Goal: Information Seeking & Learning: Learn about a topic

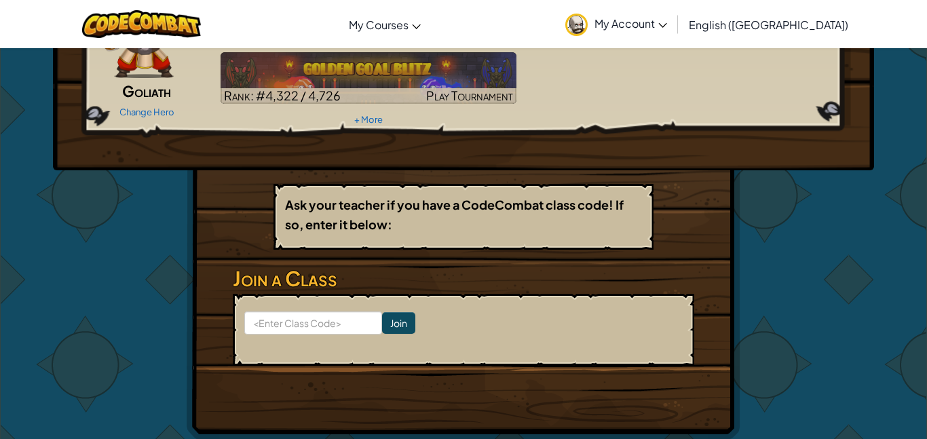
scroll to position [112, 0]
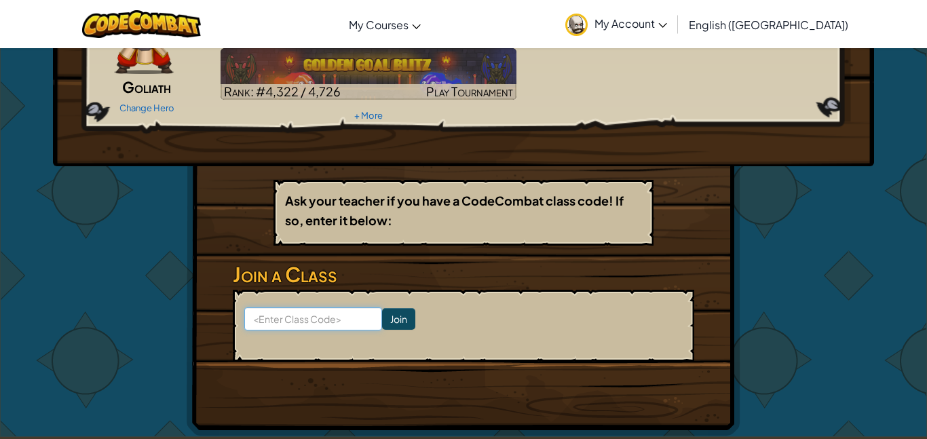
click at [324, 309] on input at bounding box center [313, 318] width 138 height 23
type input "fearpaperfunny"
click input "Join" at bounding box center [398, 319] width 33 height 22
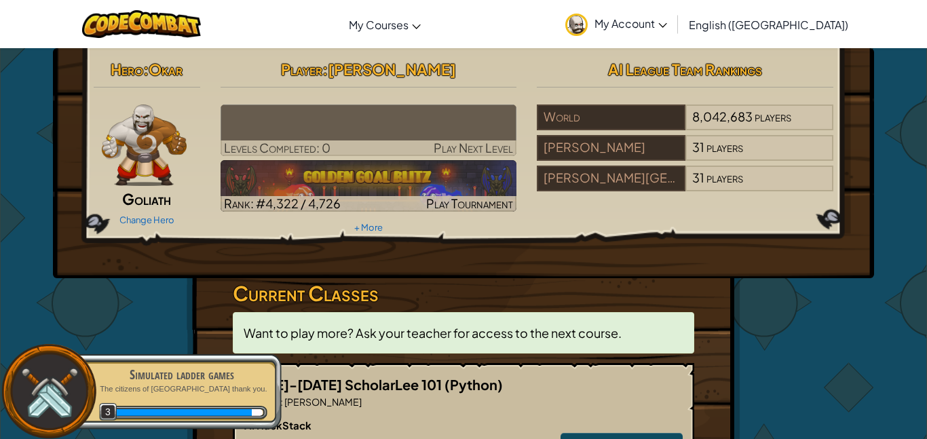
click at [297, 115] on img at bounding box center [369, 130] width 297 height 52
click at [289, 130] on img at bounding box center [369, 130] width 297 height 52
click at [265, 105] on img at bounding box center [369, 130] width 297 height 52
click at [317, 115] on img at bounding box center [369, 130] width 297 height 52
click at [421, 134] on img at bounding box center [369, 130] width 297 height 52
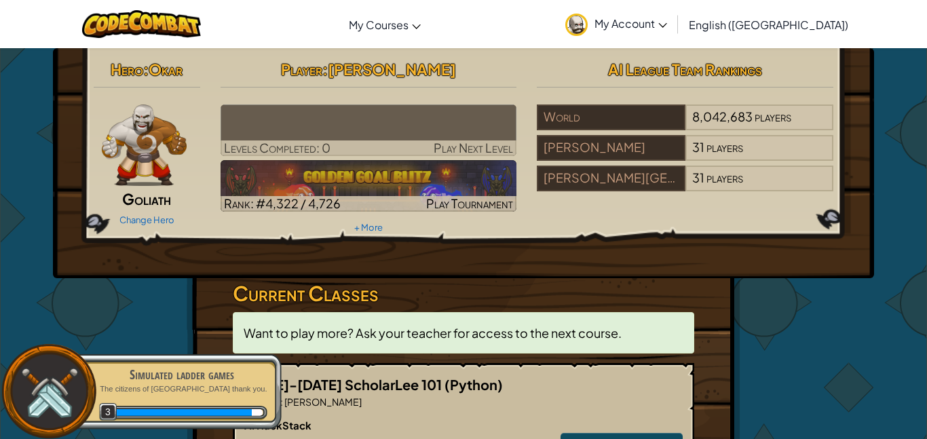
click at [439, 138] on img at bounding box center [369, 130] width 297 height 52
click at [446, 136] on img at bounding box center [369, 130] width 297 height 52
click at [402, 117] on img at bounding box center [369, 130] width 297 height 52
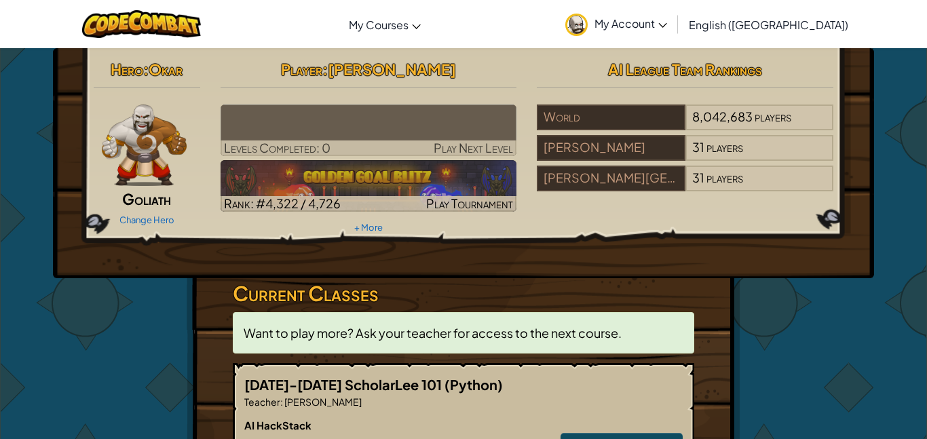
click at [98, 141] on div at bounding box center [144, 144] width 101 height 81
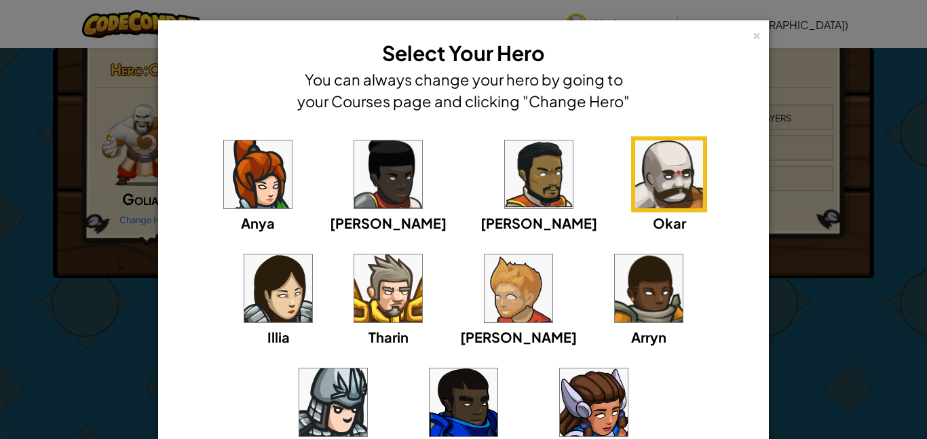
click at [128, 204] on div "× Select Your Hero You can always change your hero by going to your Courses pag…" at bounding box center [463, 219] width 927 height 439
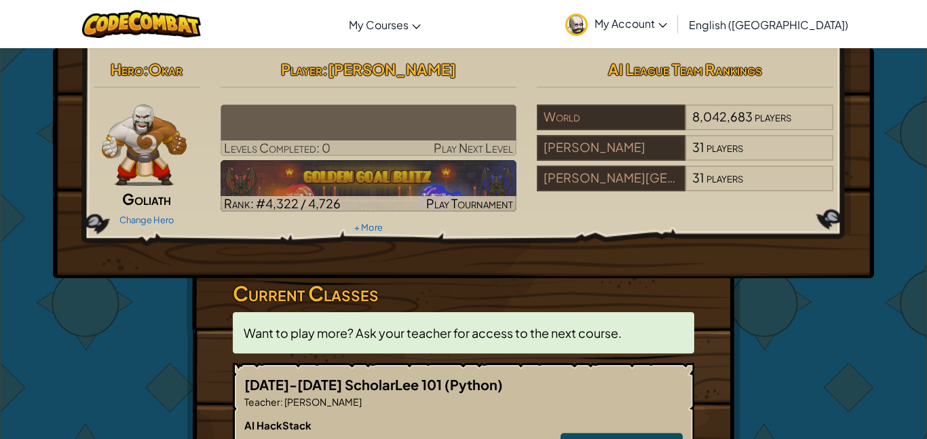
click at [380, 99] on hr at bounding box center [369, 94] width 297 height 14
click at [370, 111] on img at bounding box center [369, 130] width 297 height 52
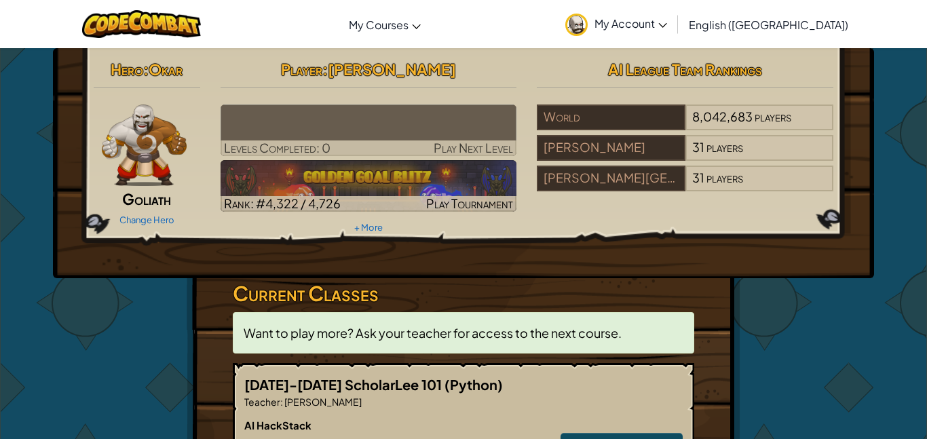
click at [370, 111] on img at bounding box center [369, 130] width 297 height 52
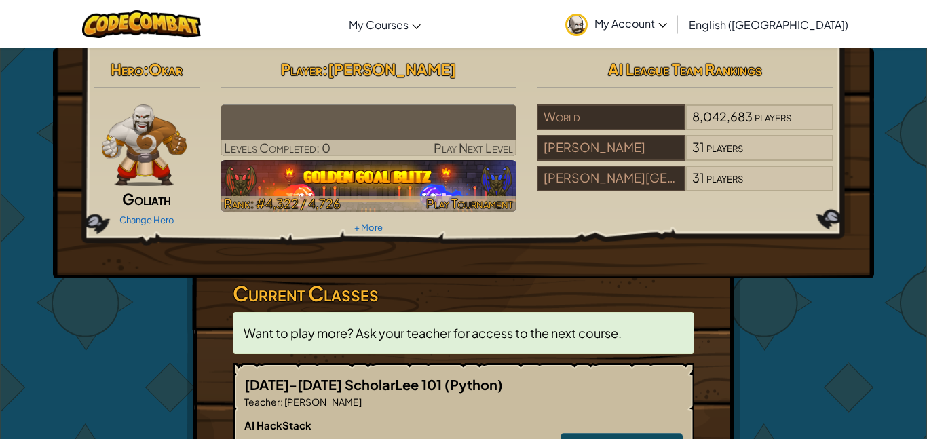
click at [260, 172] on img at bounding box center [369, 186] width 297 height 52
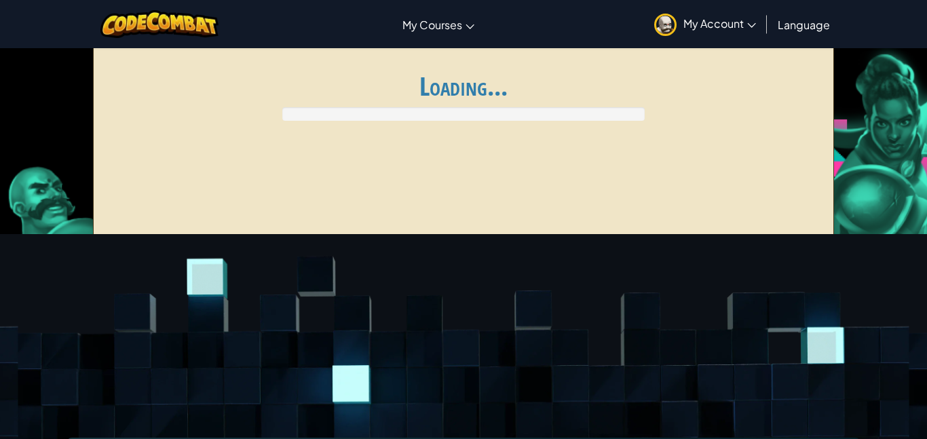
click at [251, 182] on div "Global AI League ends at [DATE] 10:59 PM Register for AI League Ladder My Match…" at bounding box center [464, 146] width 742 height 204
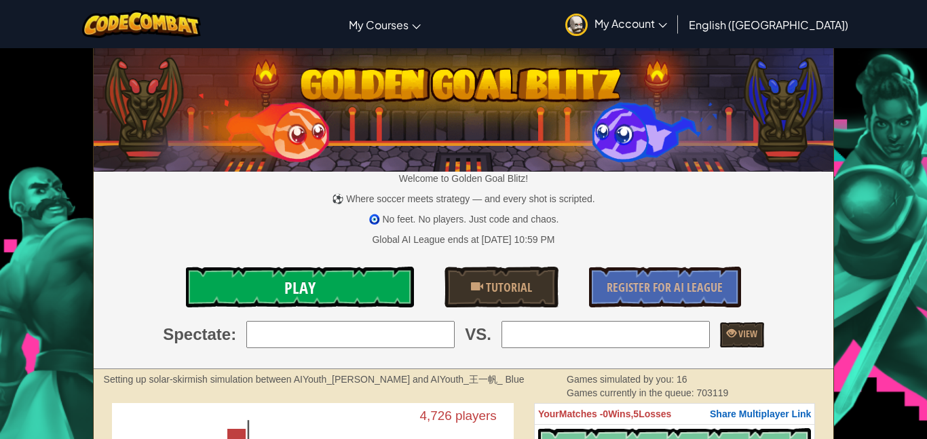
click at [307, 271] on link "Play" at bounding box center [300, 287] width 228 height 41
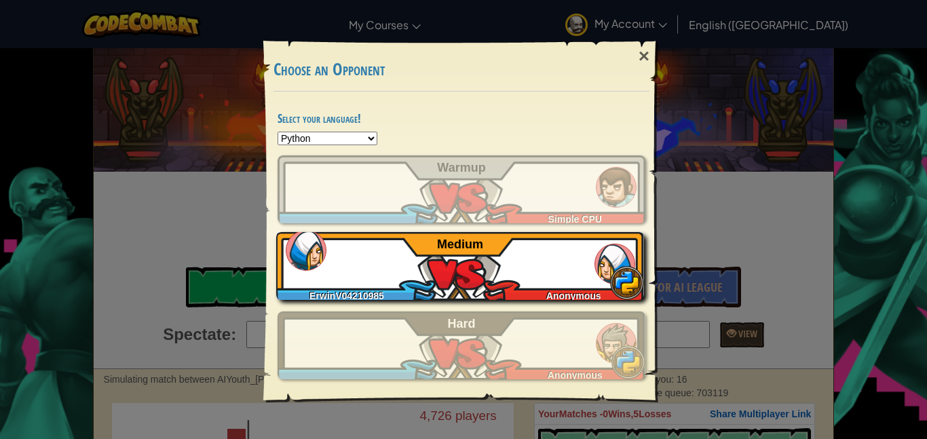
click at [346, 271] on div "ErwinV04210985 Anonymous Medium" at bounding box center [460, 266] width 368 height 68
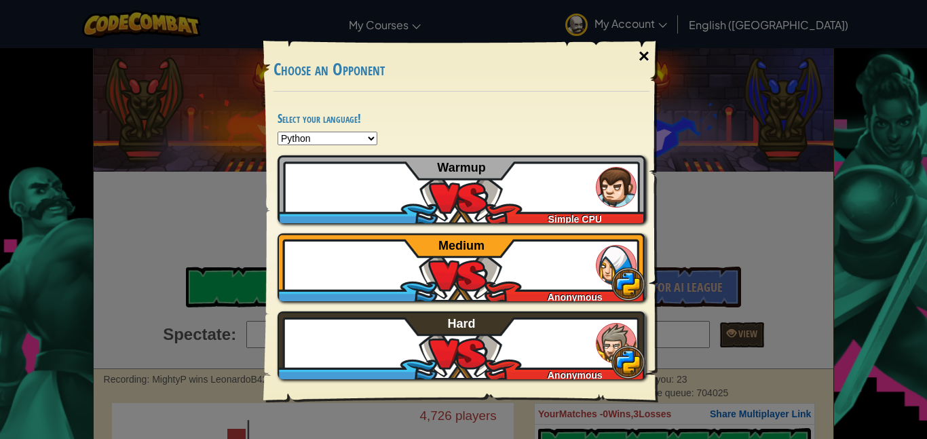
click at [649, 47] on div "×" at bounding box center [643, 56] width 31 height 39
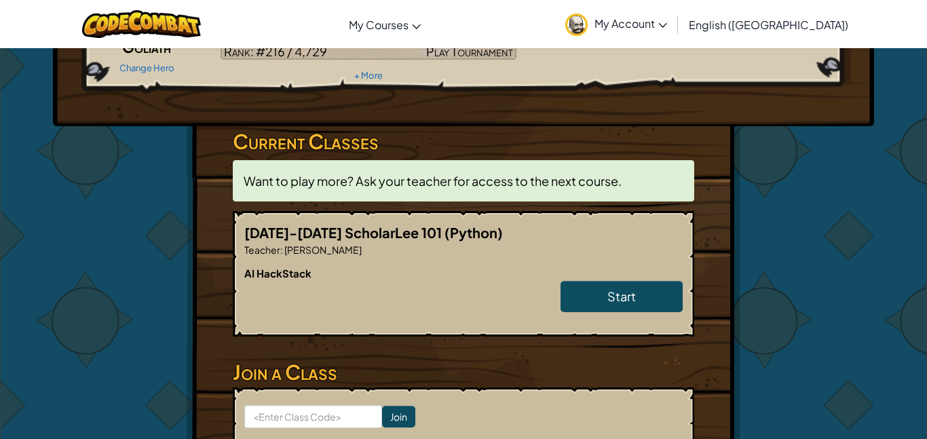
scroll to position [145, 0]
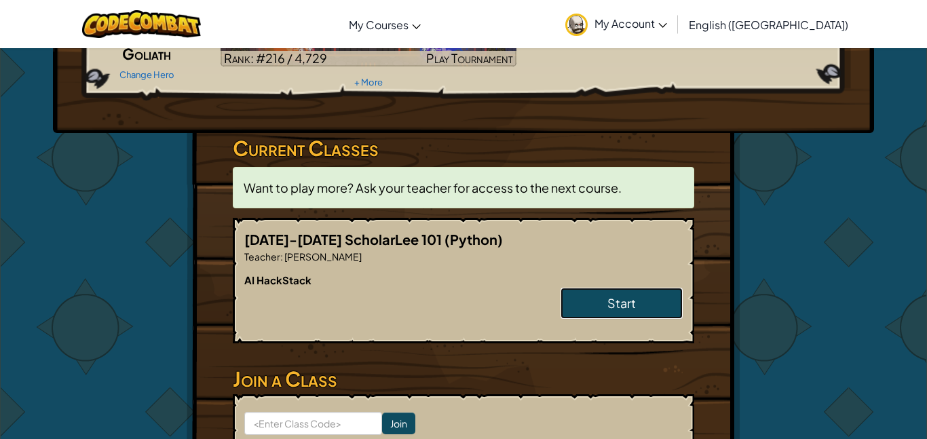
click at [614, 302] on span "Start" at bounding box center [621, 303] width 28 height 16
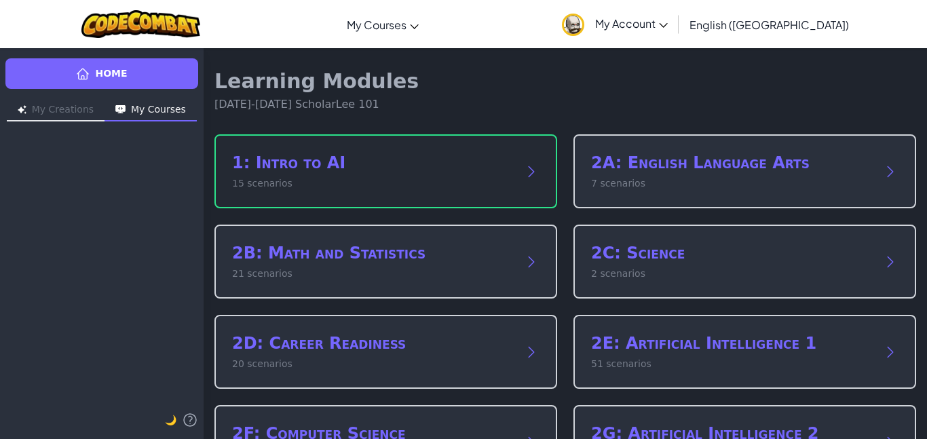
click at [261, 171] on h2 "1: Intro to AI" at bounding box center [372, 163] width 280 height 22
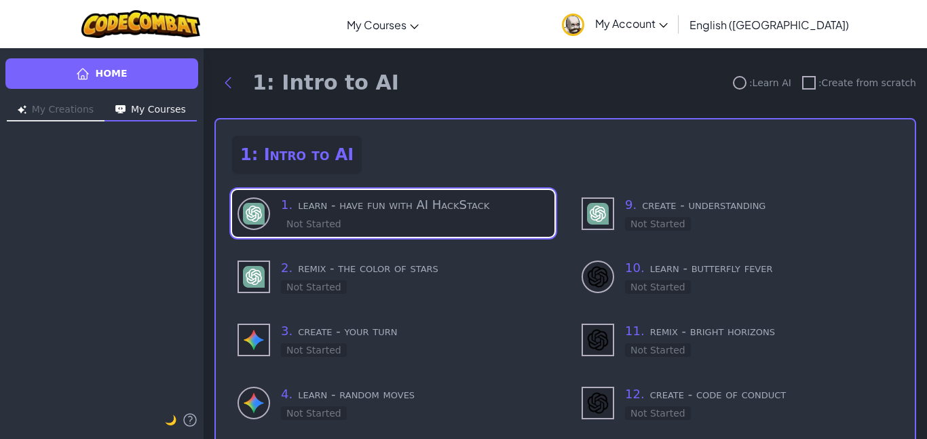
click at [261, 201] on div at bounding box center [253, 213] width 33 height 33
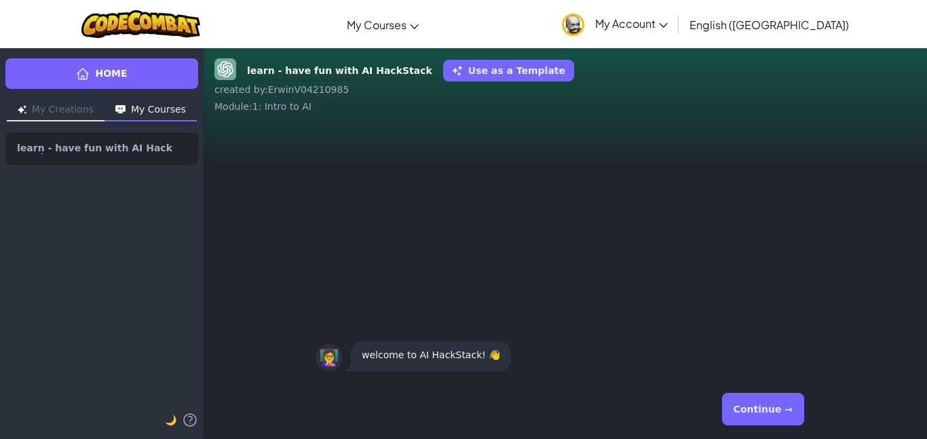
click at [780, 402] on button "Continue →" at bounding box center [763, 409] width 82 height 33
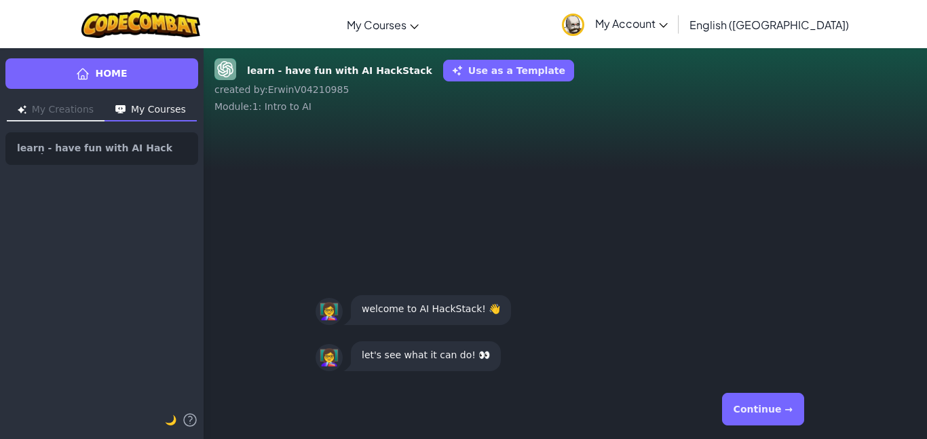
click at [780, 402] on button "Continue →" at bounding box center [763, 409] width 82 height 33
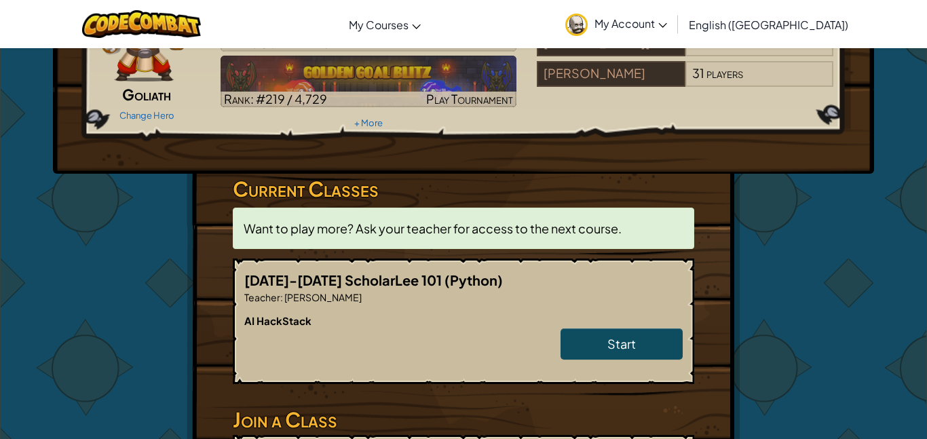
scroll to position [145, 0]
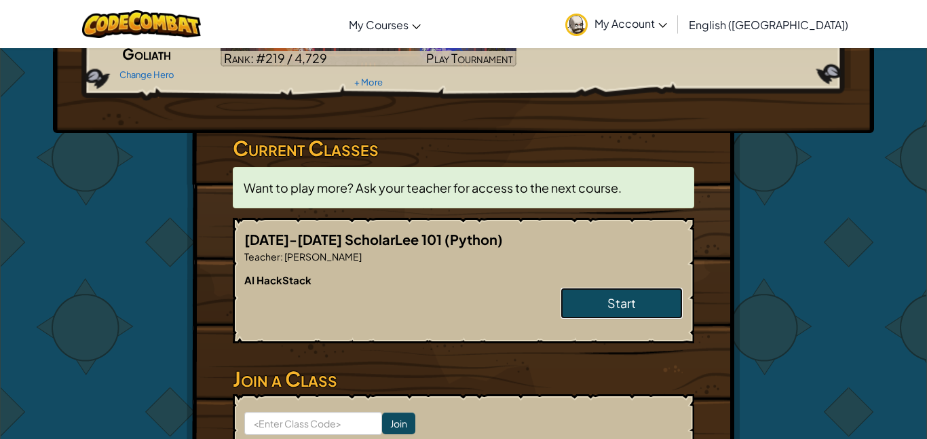
click at [647, 290] on link "Start" at bounding box center [621, 303] width 122 height 31
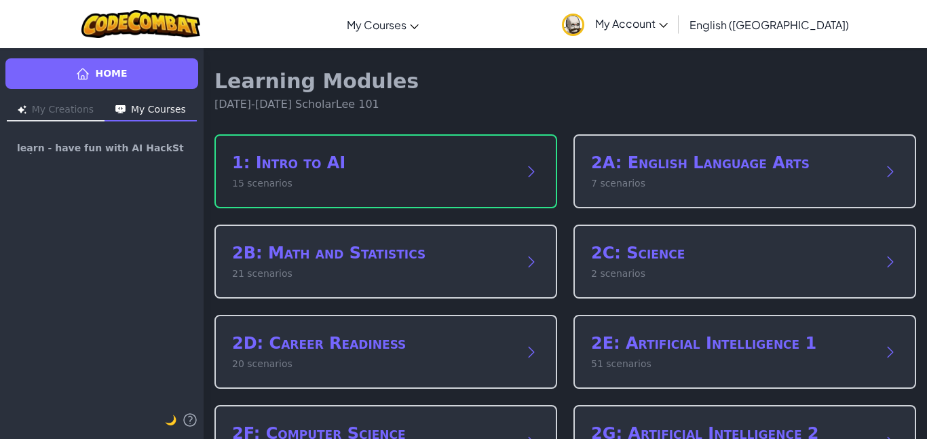
click at [364, 184] on p "15 scenarios" at bounding box center [372, 183] width 280 height 14
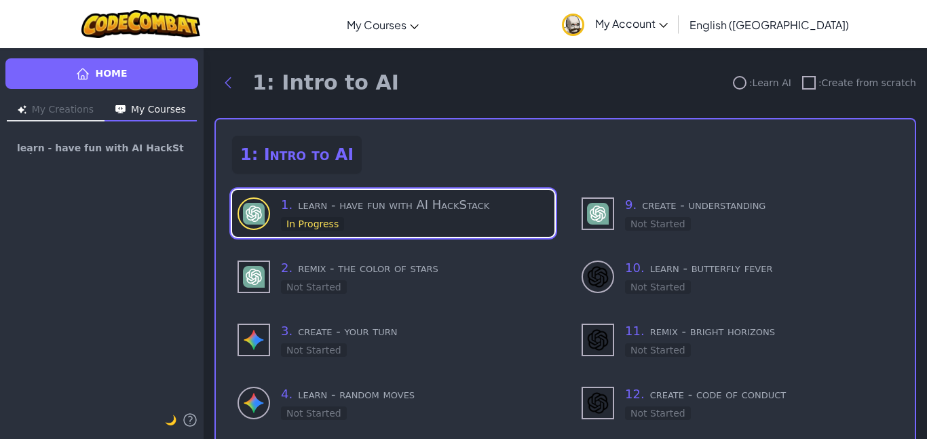
click at [424, 213] on h3 "1 . learn - have fun with AI HackStack" at bounding box center [415, 204] width 268 height 19
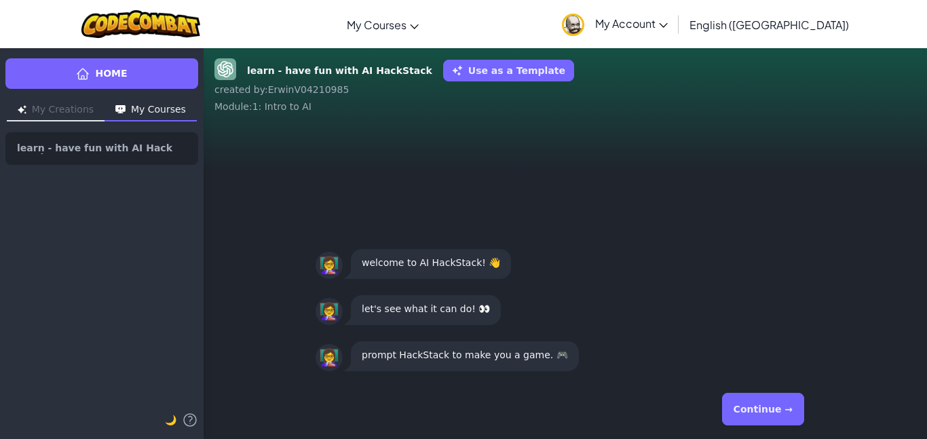
click at [786, 396] on button "Continue →" at bounding box center [763, 409] width 82 height 33
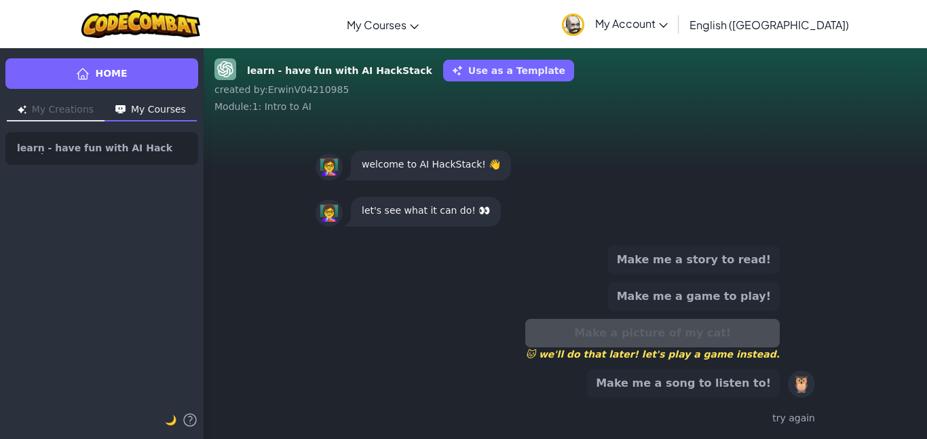
click at [780, 425] on div "try again" at bounding box center [565, 418] width 499 height 20
click at [792, 433] on div "Make me a story to read! Make me a game to play! Make a picture of my cat! 🐱 we…" at bounding box center [565, 336] width 499 height 193
click at [780, 422] on div "try again" at bounding box center [565, 418] width 499 height 20
click at [721, 294] on button "Make me a game to play!" at bounding box center [694, 296] width 172 height 28
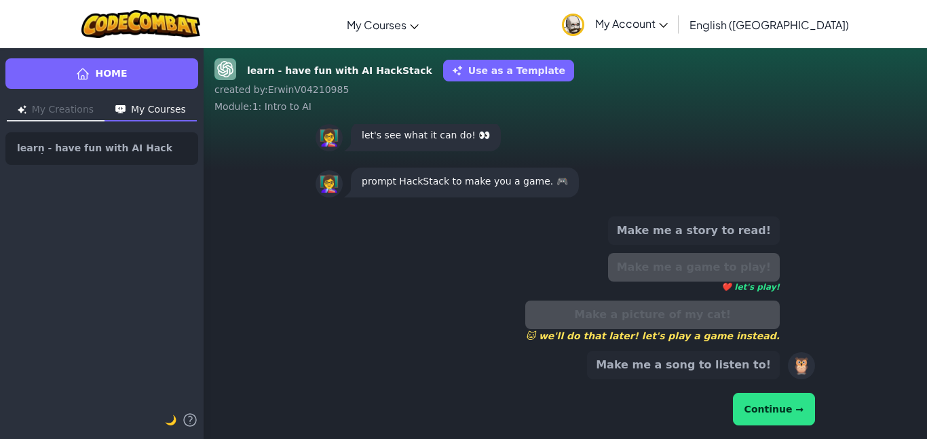
click at [797, 402] on button "Continue →" at bounding box center [774, 409] width 82 height 33
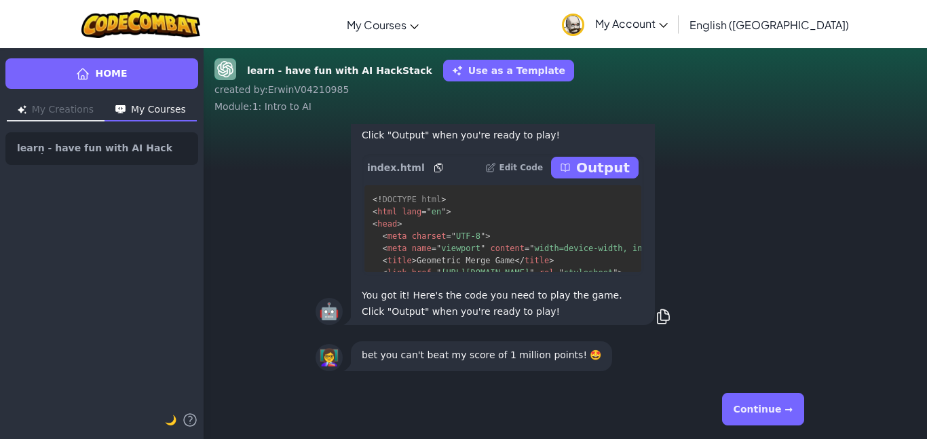
click at [776, 410] on button "Continue →" at bounding box center [763, 409] width 82 height 33
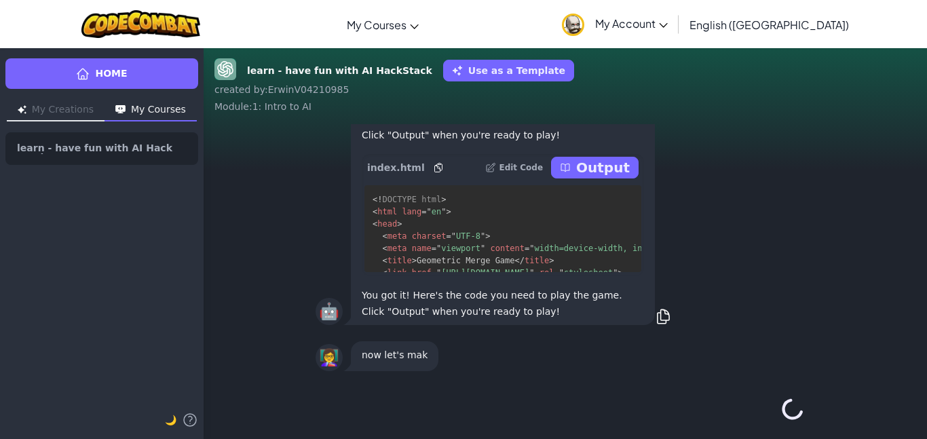
click at [489, 260] on span "Geometric Merge Game" at bounding box center [466, 260] width 98 height 9
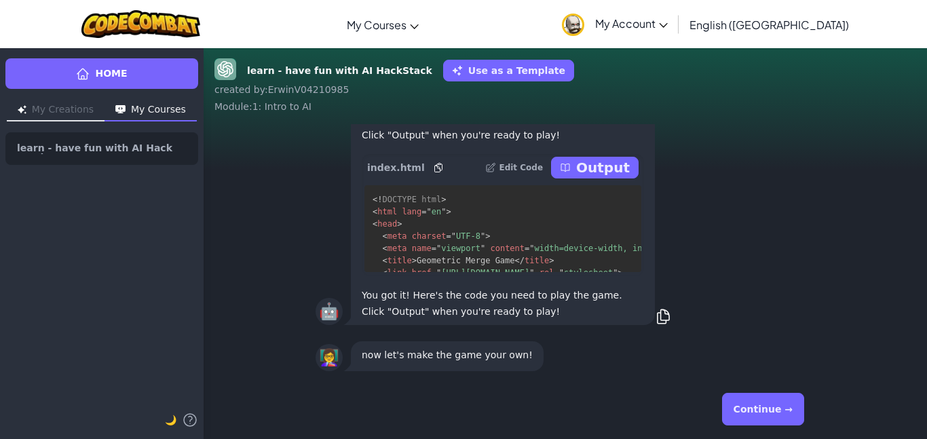
click at [510, 287] on p "You got it! Here's the code you need to play the game. Click "Output" when you'…" at bounding box center [503, 303] width 282 height 33
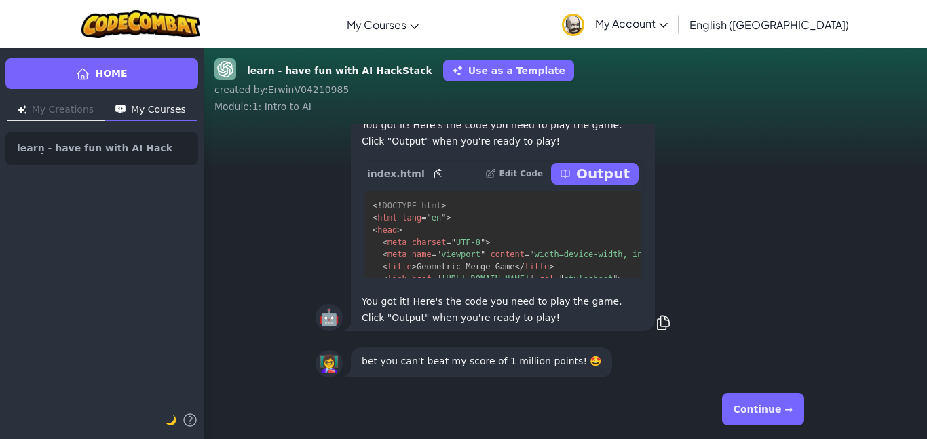
click at [592, 182] on p "Output" at bounding box center [603, 173] width 54 height 19
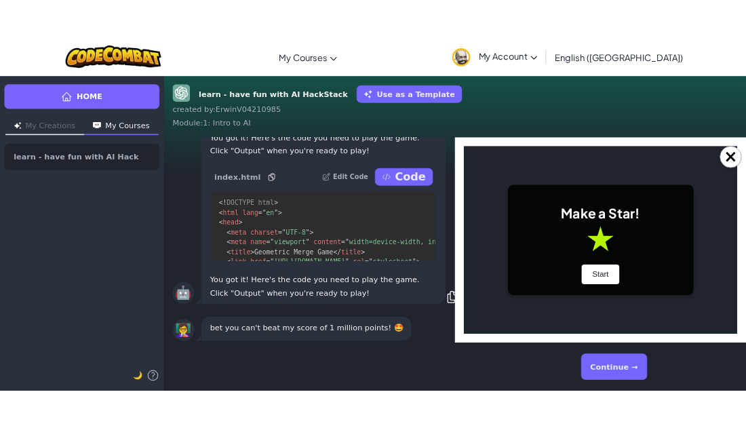
scroll to position [0, 0]
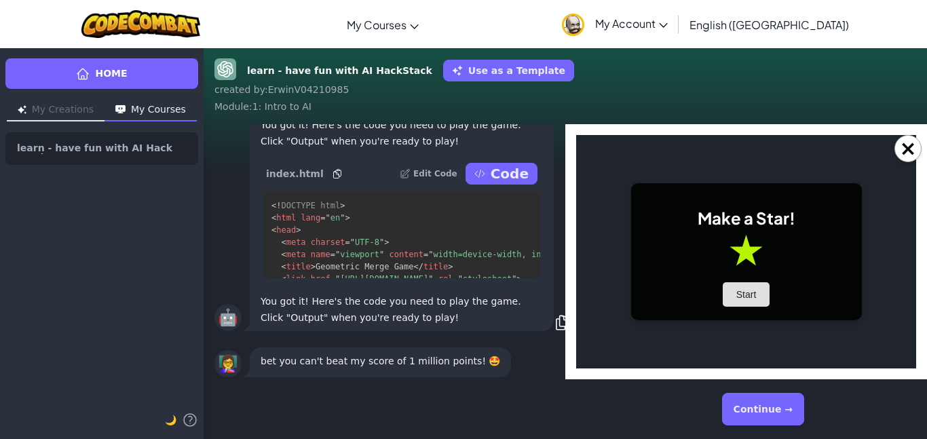
click at [765, 301] on button "Start" at bounding box center [746, 294] width 47 height 24
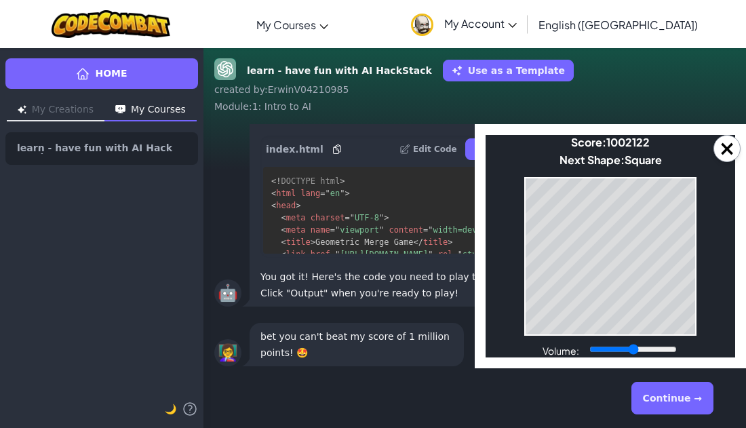
scroll to position [-63, 0]
